Goal: Task Accomplishment & Management: Use online tool/utility

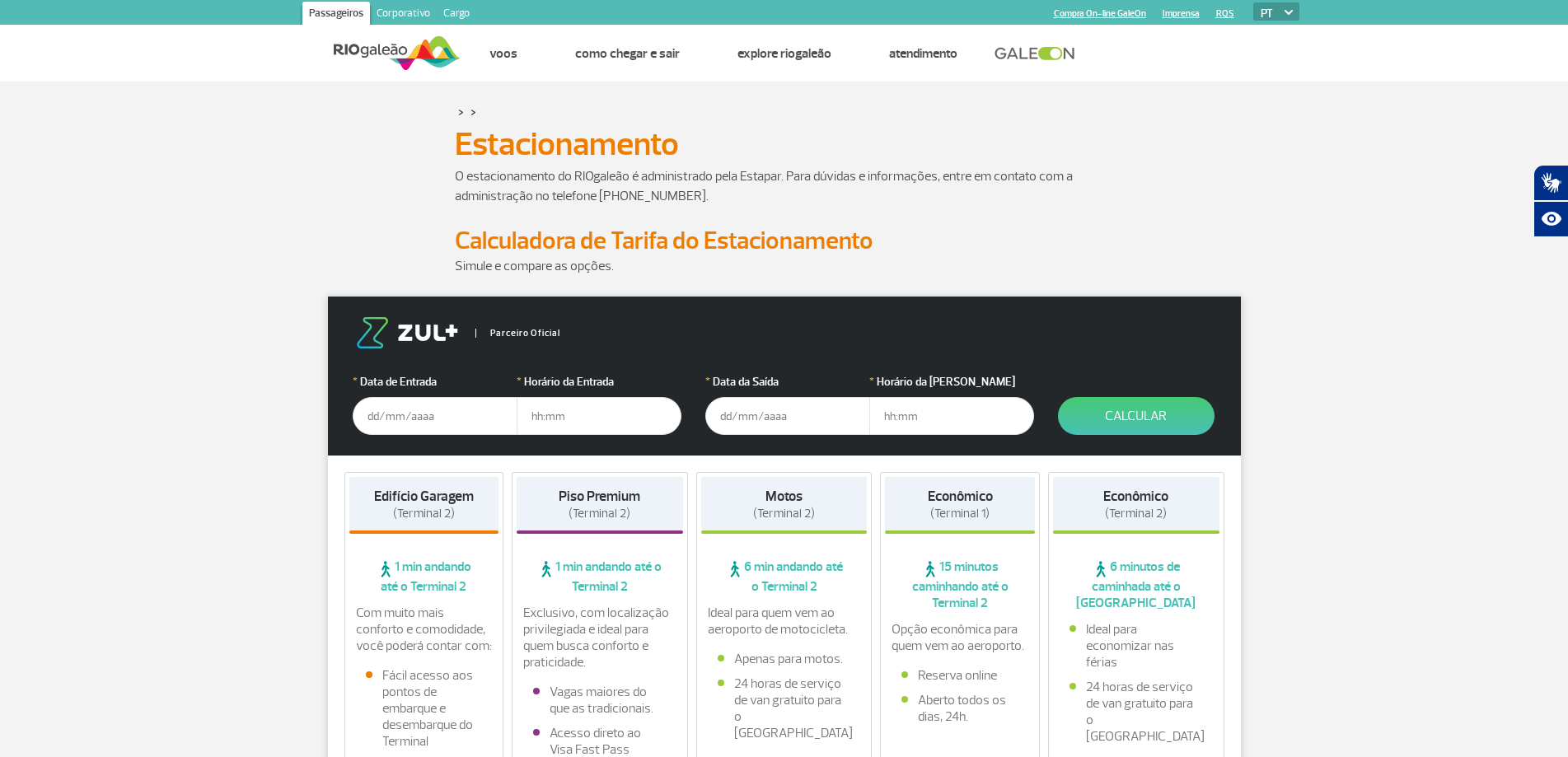
click at [412, 411] on input "text" at bounding box center [436, 416] width 165 height 38
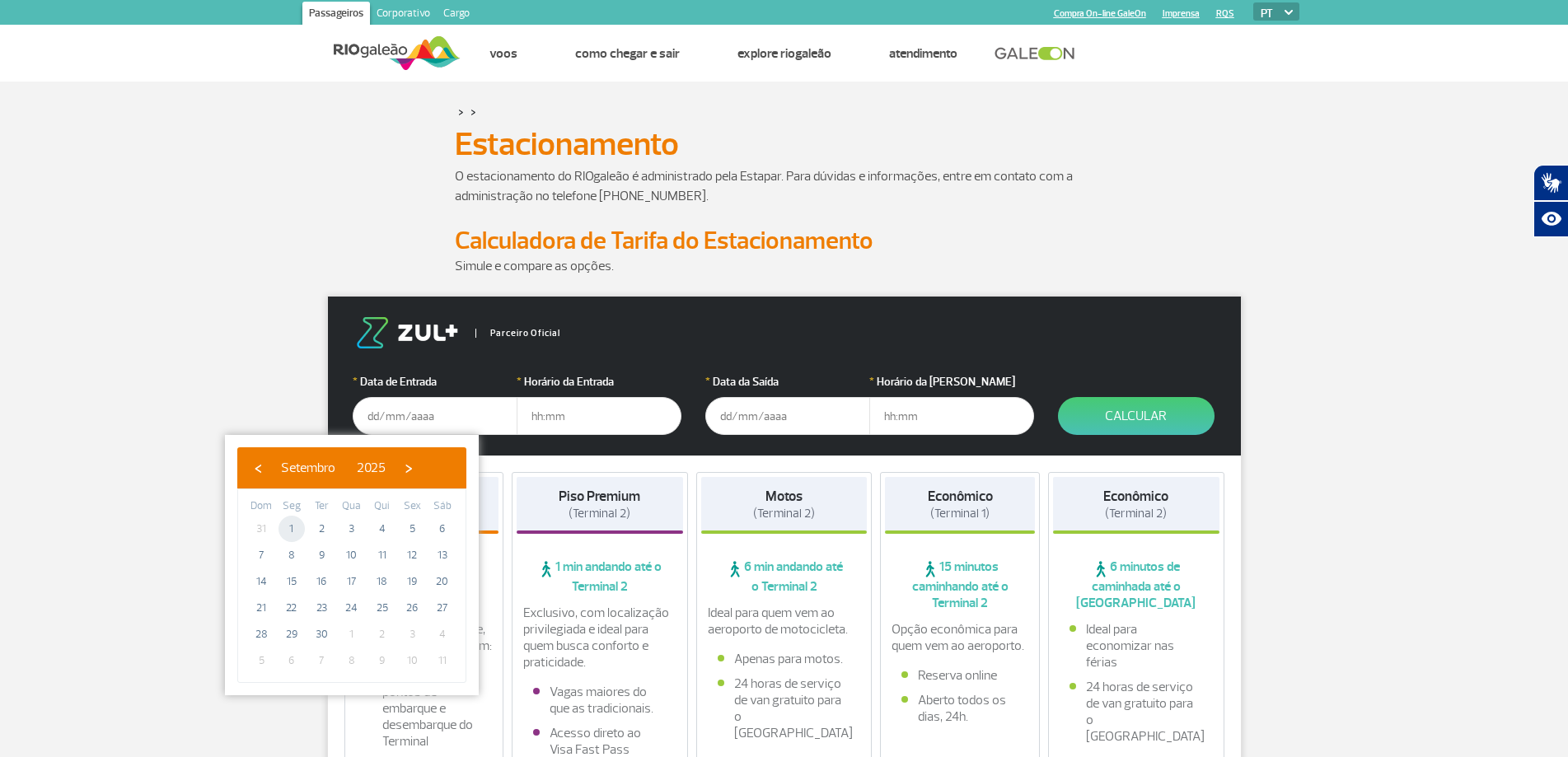
click at [291, 530] on span "1" at bounding box center [291, 529] width 27 height 27
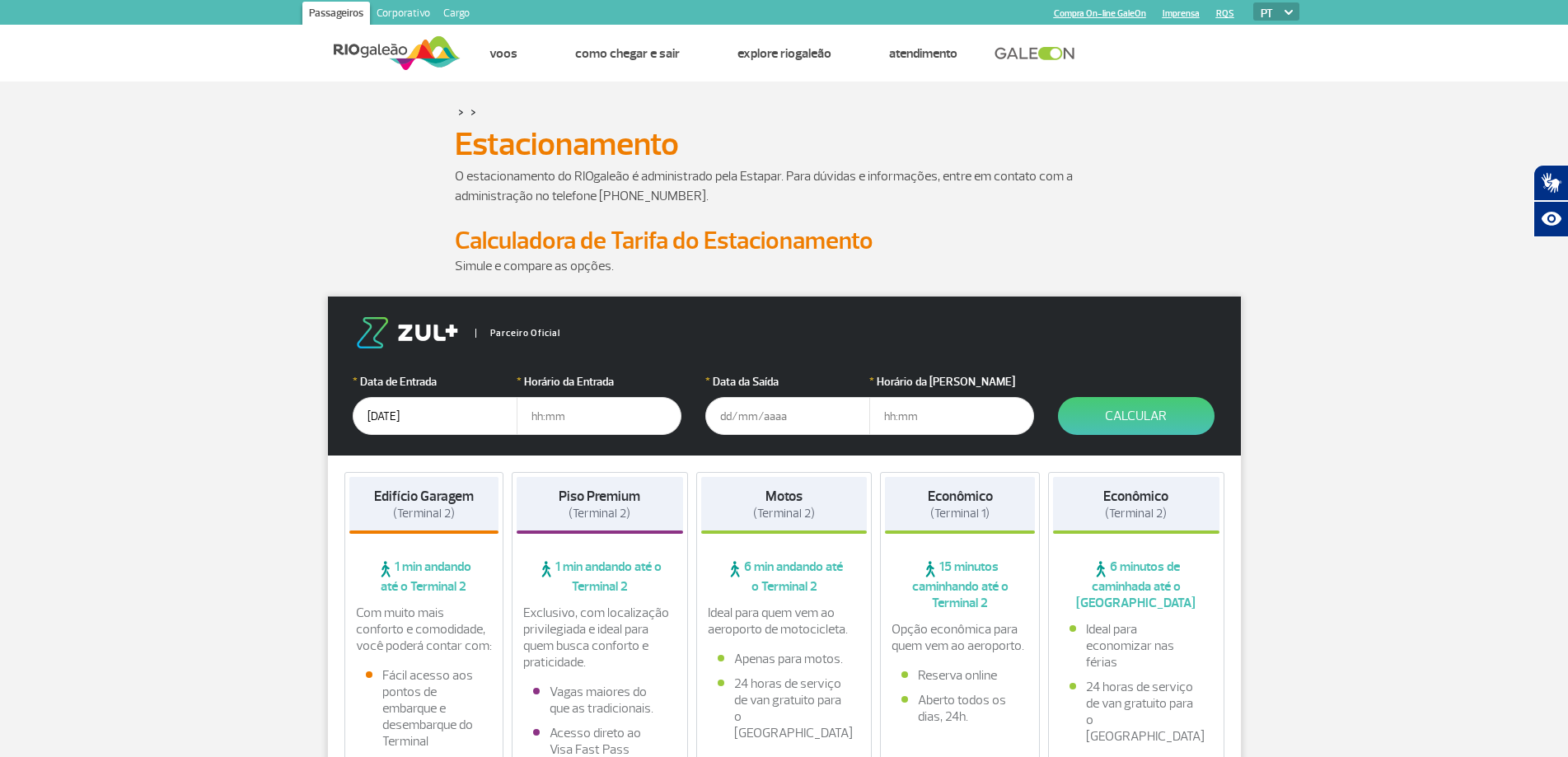
click at [454, 421] on input "[DATE]" at bounding box center [436, 416] width 165 height 38
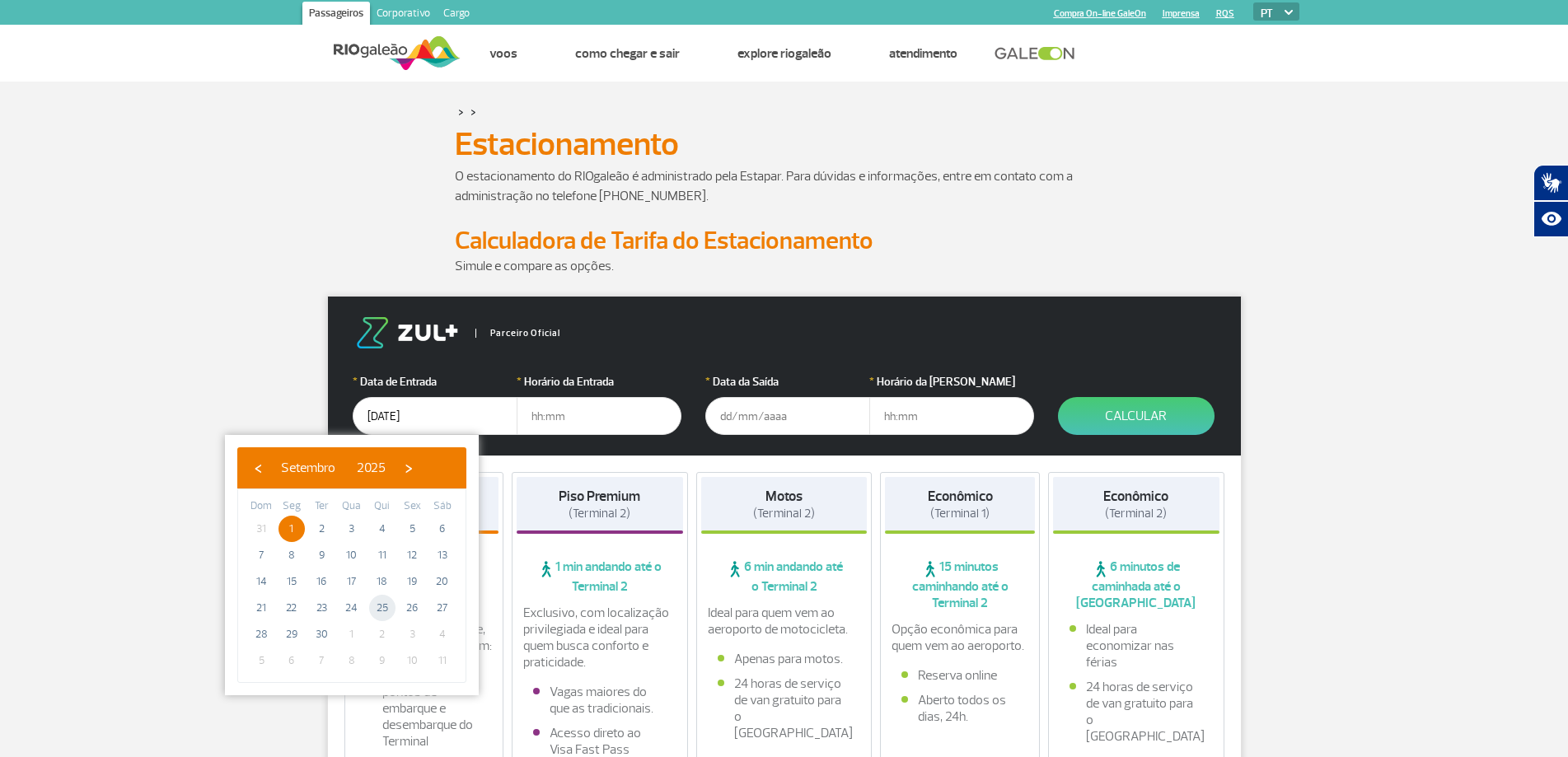
click at [385, 606] on span "25" at bounding box center [382, 608] width 27 height 27
type input "[DATE]"
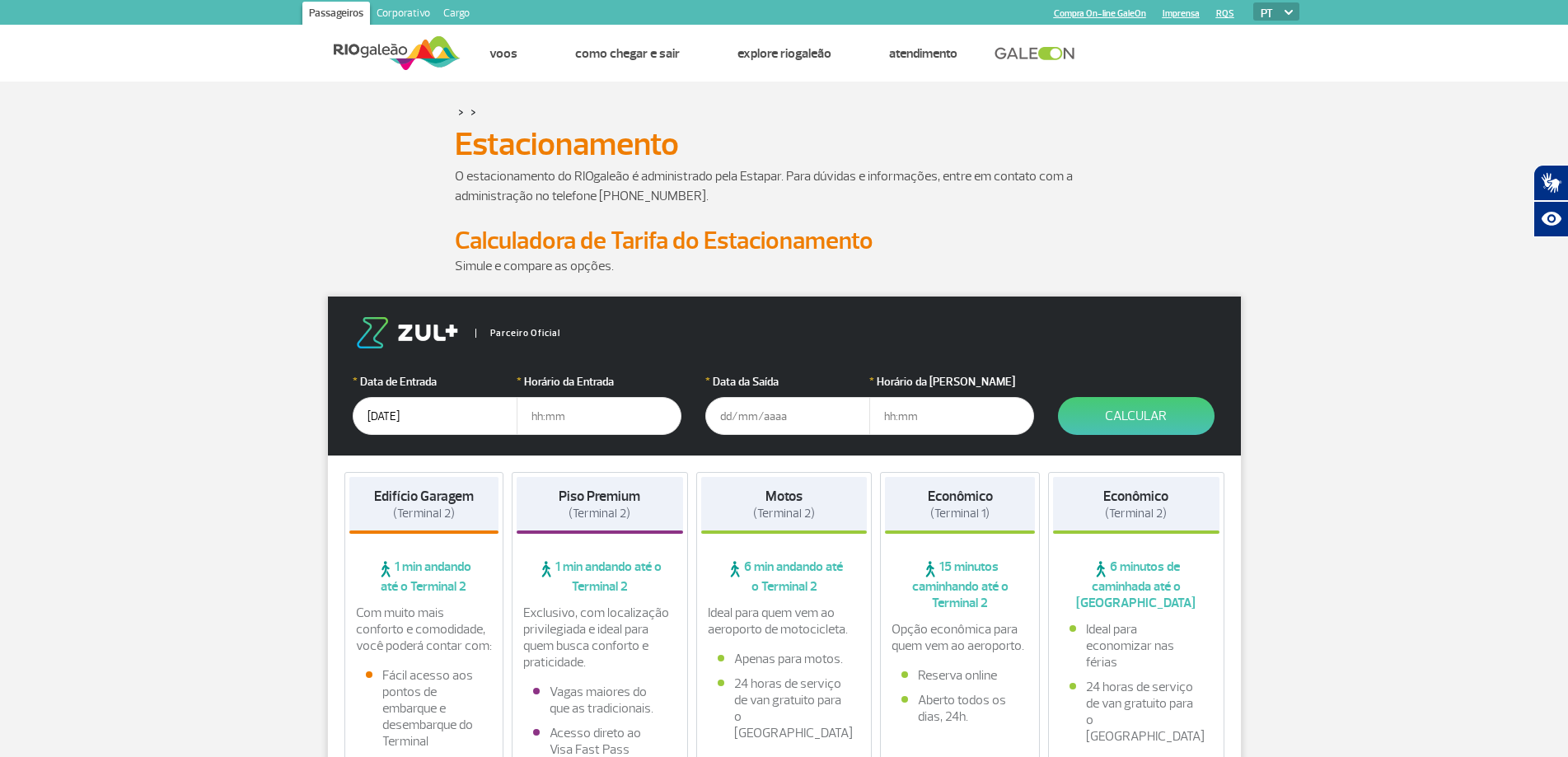
click at [572, 411] on input "text" at bounding box center [599, 416] width 165 height 38
type input "07:00"
click at [730, 414] on input "text" at bounding box center [788, 416] width 165 height 38
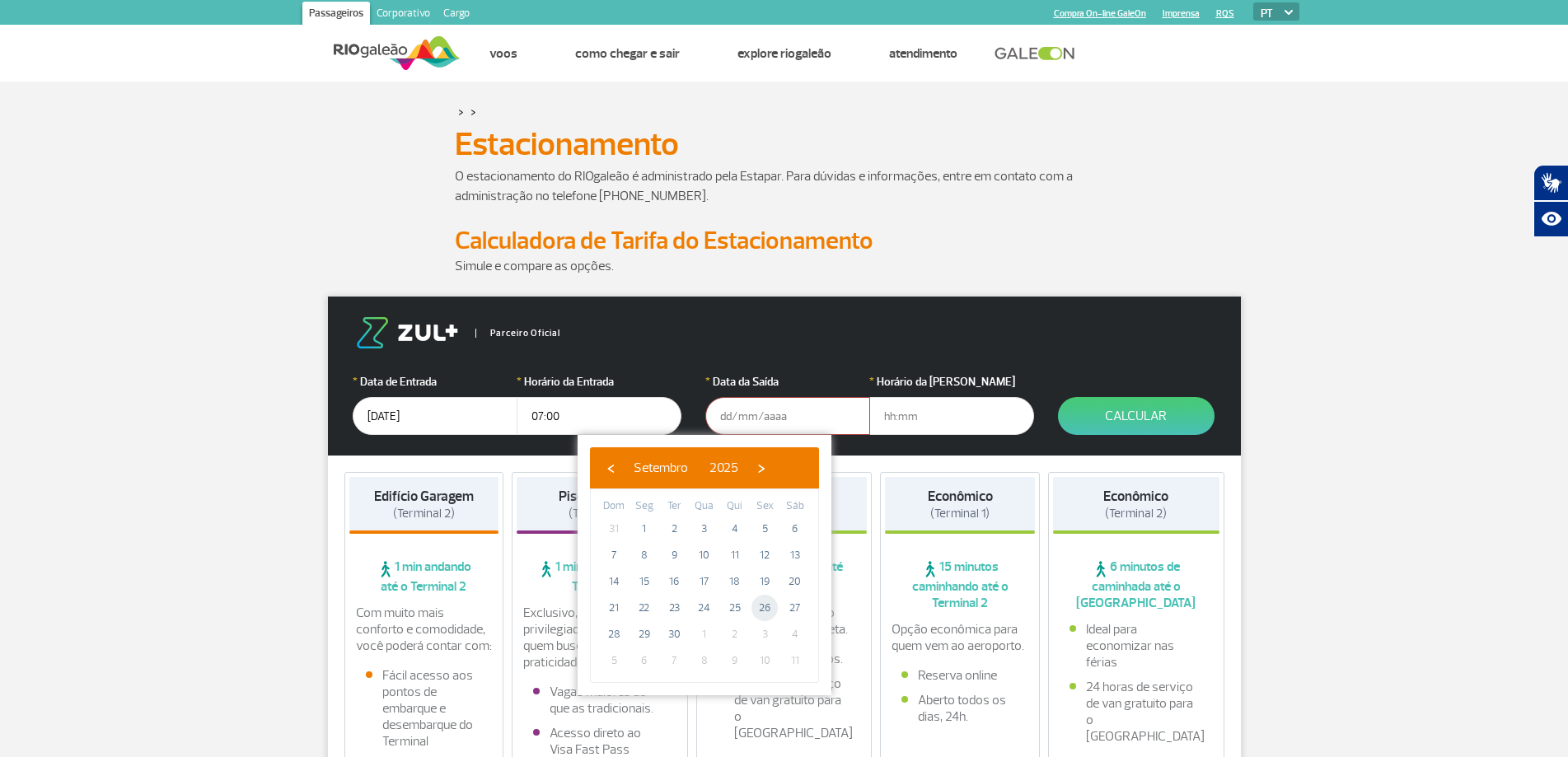
click at [758, 611] on span "26" at bounding box center [764, 608] width 27 height 27
type input "[DATE]"
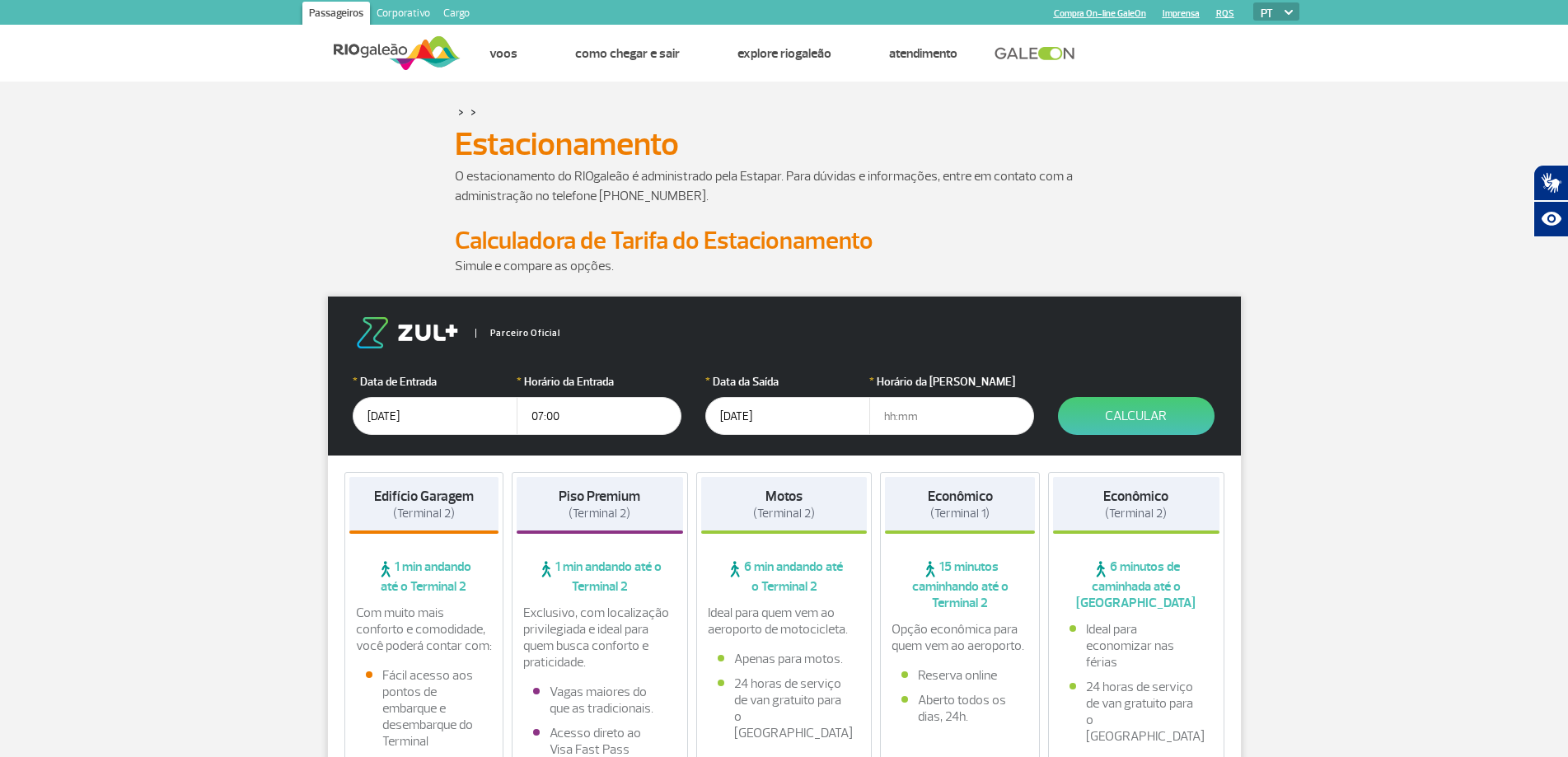
click at [929, 424] on input "text" at bounding box center [952, 416] width 165 height 38
type input "07:00"
drag, startPoint x: 1152, startPoint y: 411, endPoint x: 1162, endPoint y: 409, distance: 10.2
click at [1161, 409] on button "Calcular" at bounding box center [1137, 416] width 157 height 38
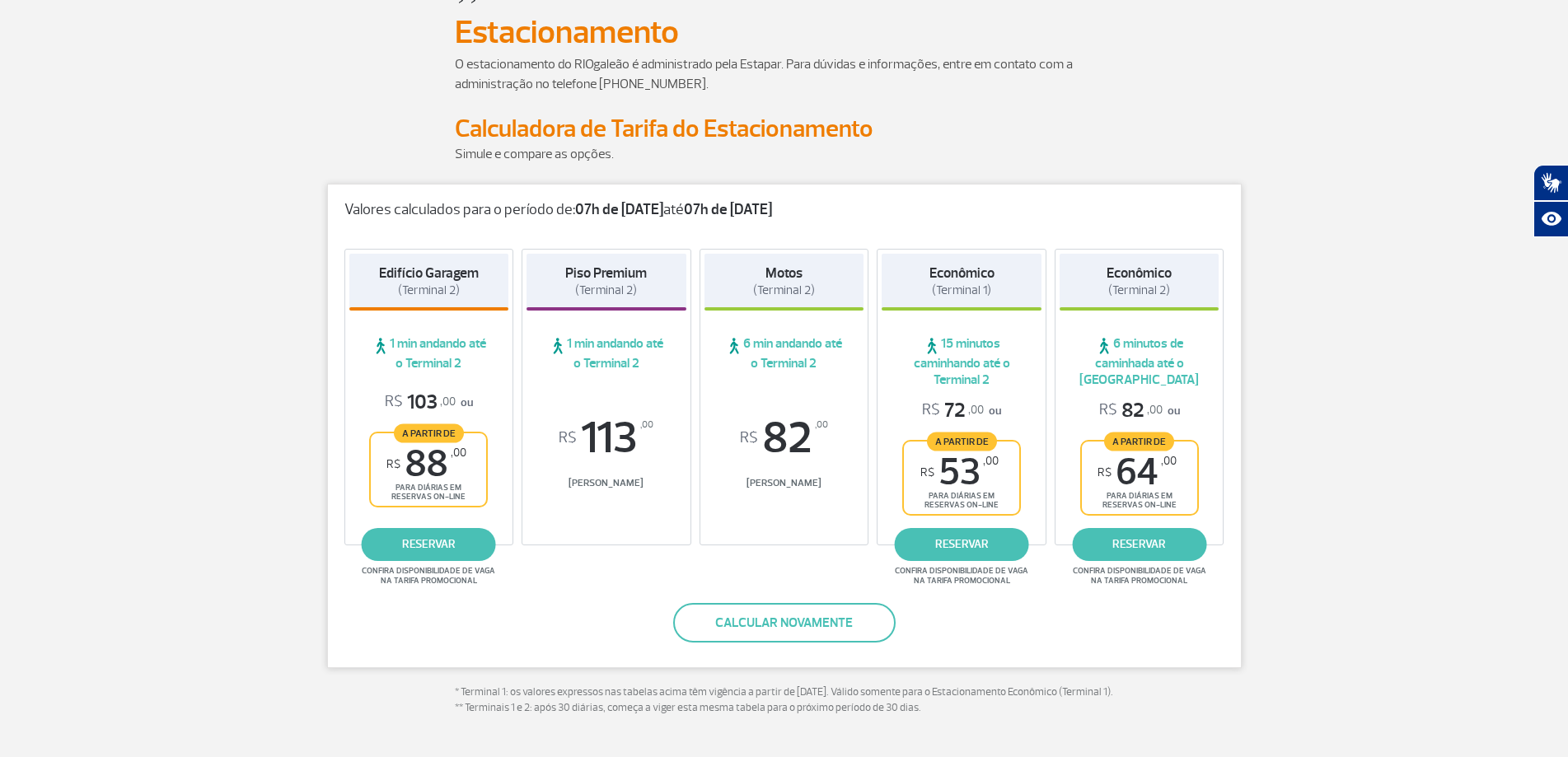
scroll to position [82, 0]
